Goal: Information Seeking & Learning: Learn about a topic

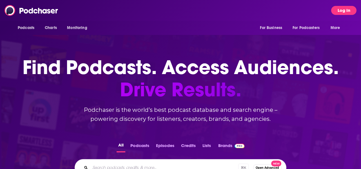
click at [339, 10] on button "Log In" at bounding box center [344, 10] width 25 height 9
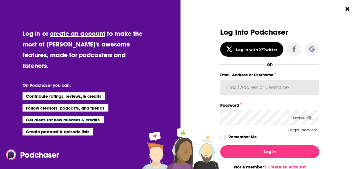
click at [251, 89] on input "Email Address or Username" at bounding box center [269, 87] width 99 height 15
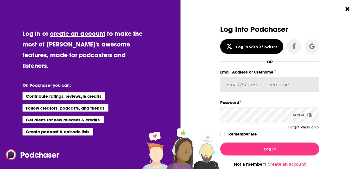
click at [239, 86] on input "Email Address or Username" at bounding box center [269, 84] width 99 height 15
type input "[EMAIL_ADDRESS][DOMAIN_NAME]"
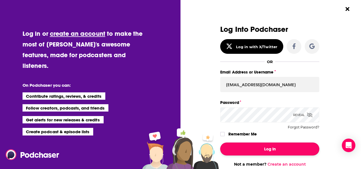
click at [260, 153] on button "Log In" at bounding box center [269, 149] width 99 height 13
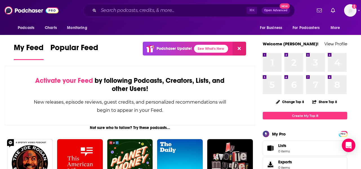
click at [170, 15] on div "⌘ K Open Advanced New" at bounding box center [189, 10] width 212 height 13
click at [161, 12] on input "Search podcasts, credits, & more..." at bounding box center [173, 10] width 148 height 9
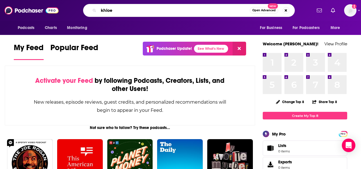
type input "khloe"
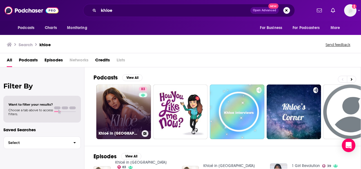
click at [117, 106] on link "83 Khloé in [GEOGRAPHIC_DATA]" at bounding box center [123, 112] width 55 height 55
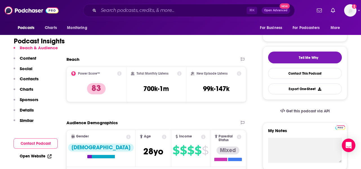
scroll to position [112, 0]
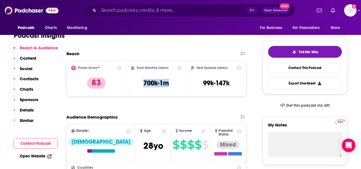
drag, startPoint x: 170, startPoint y: 83, endPoint x: 143, endPoint y: 83, distance: 26.8
click at [143, 83] on div "Total Monthly Listens 700k-1m" at bounding box center [156, 79] width 51 height 26
copy h3 "700k-1m"
click at [130, 10] on input "Search podcasts, credits, & more..." at bounding box center [173, 10] width 148 height 9
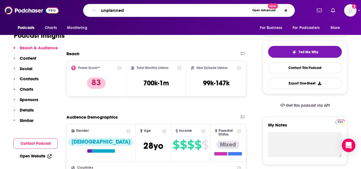
type input "unplanned"
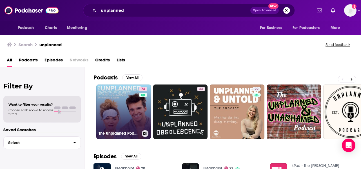
click at [114, 118] on link "73 The Unplanned Podcast with [PERSON_NAME] & [PERSON_NAME]" at bounding box center [123, 112] width 55 height 55
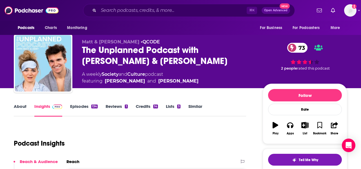
scroll to position [89, 0]
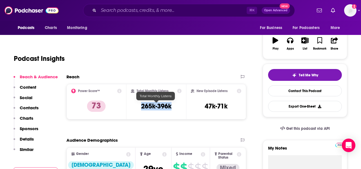
drag, startPoint x: 142, startPoint y: 108, endPoint x: 173, endPoint y: 107, distance: 31.0
click at [173, 107] on div "Total Monthly Listens 265k-396k" at bounding box center [156, 102] width 51 height 26
copy h3 "265k-396k"
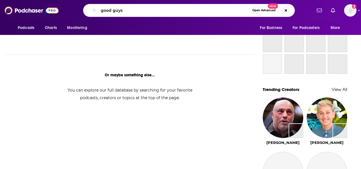
scroll to position [293, 0]
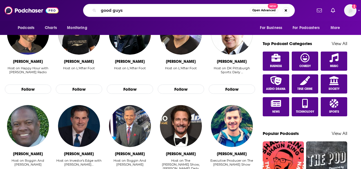
type input "good guys"
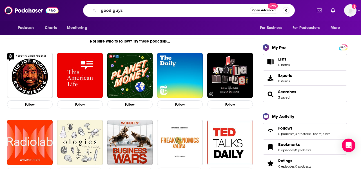
scroll to position [0, 0]
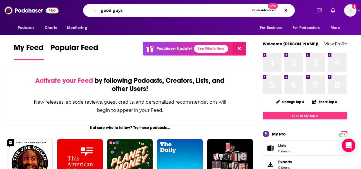
click at [131, 10] on input "good guys" at bounding box center [174, 10] width 151 height 9
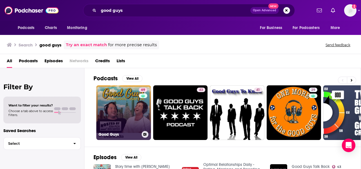
click at [112, 130] on link "69 Good Guys" at bounding box center [123, 112] width 55 height 55
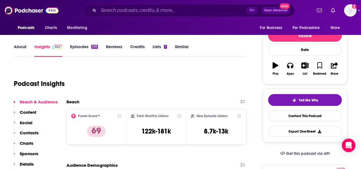
scroll to position [64, 0]
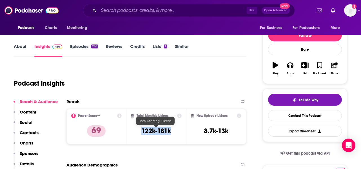
drag, startPoint x: 142, startPoint y: 129, endPoint x: 171, endPoint y: 128, distance: 29.9
click at [171, 128] on h3 "122k-181k" at bounding box center [157, 131] width 30 height 8
copy h3 "122k-181k"
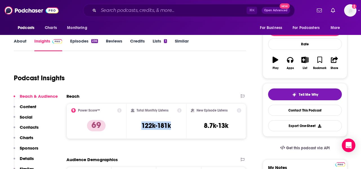
scroll to position [77, 0]
